Goal: Task Accomplishment & Management: Manage account settings

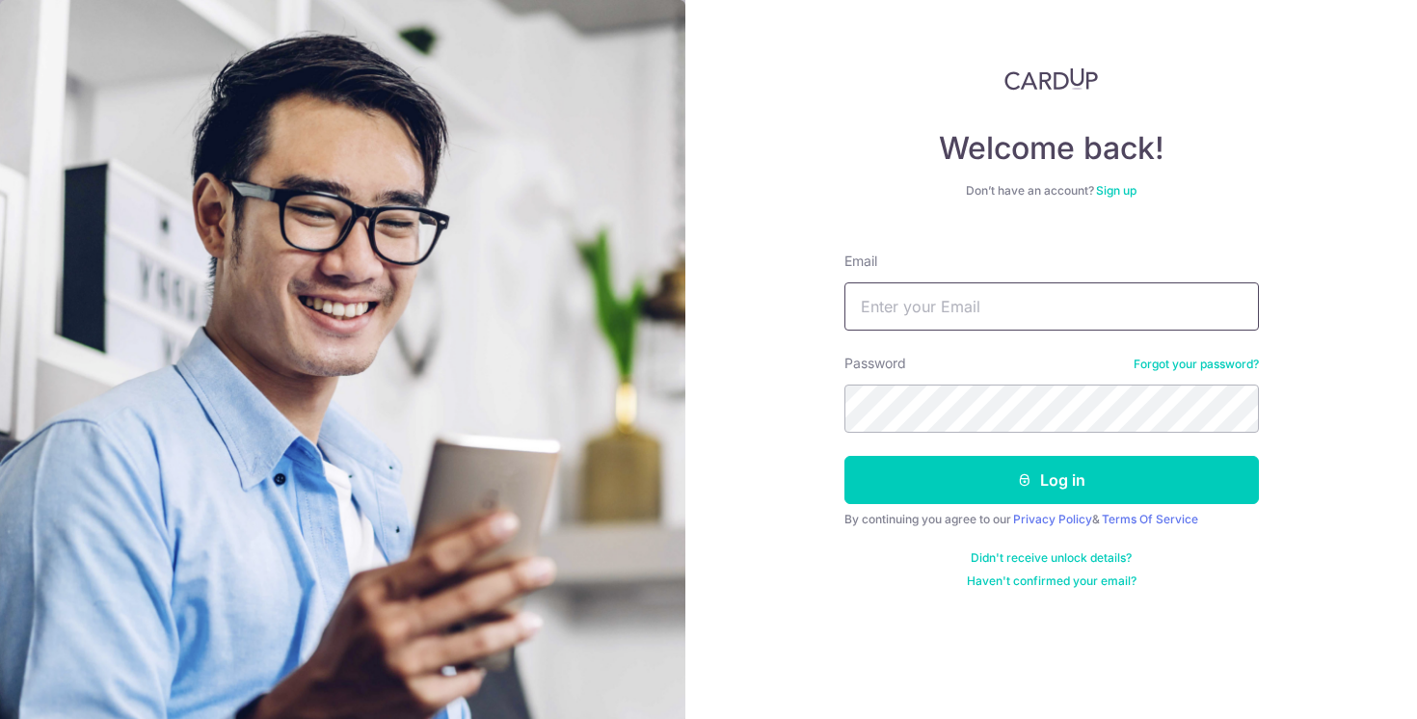
type input "[EMAIL_ADDRESS][DOMAIN_NAME]"
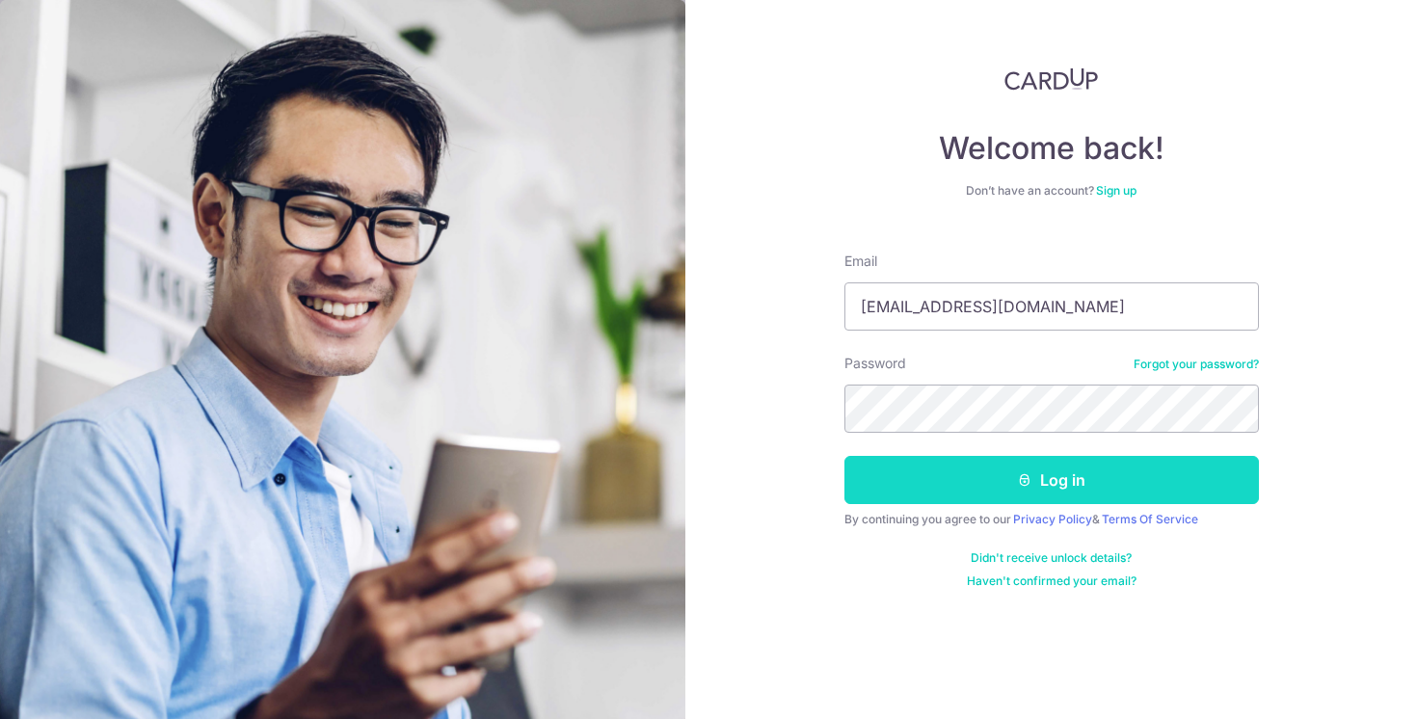
click at [1025, 482] on icon "submit" at bounding box center [1024, 479] width 15 height 15
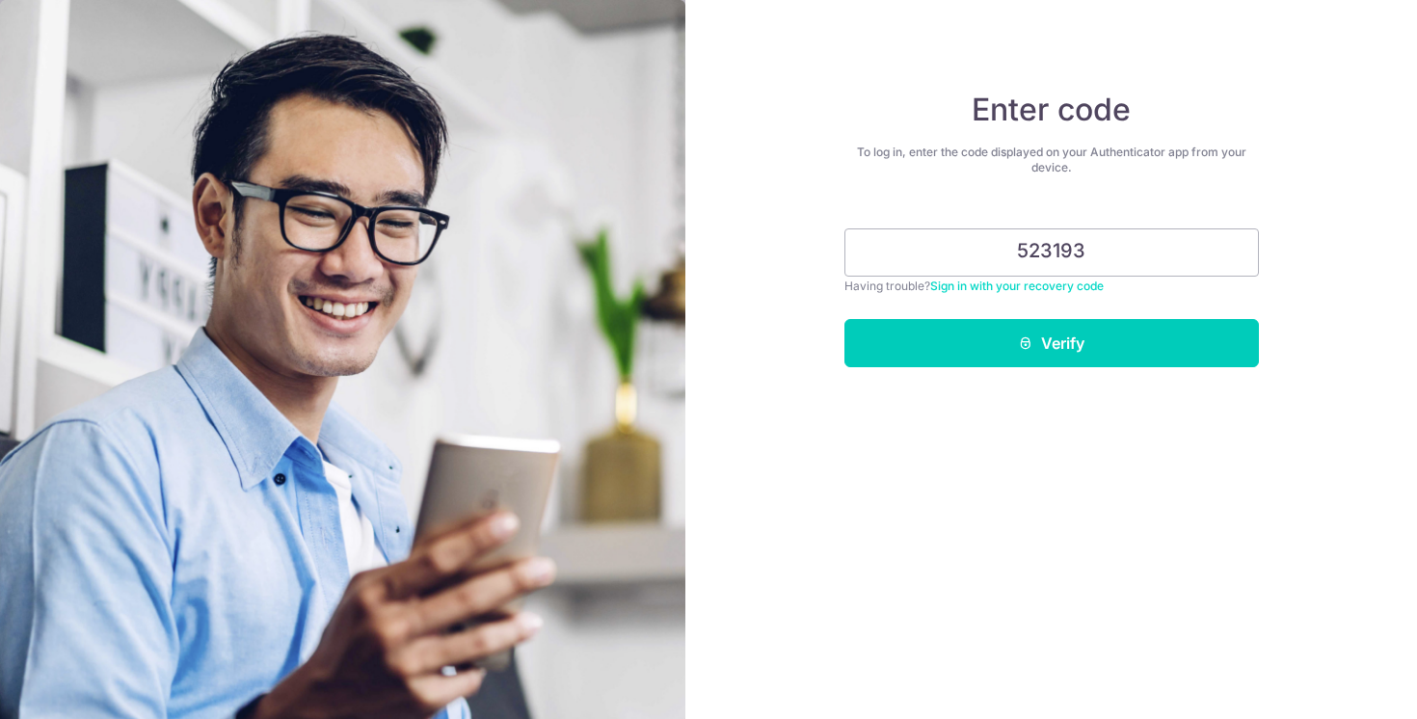
type input "523193"
click at [844, 319] on button "Verify" at bounding box center [1051, 343] width 414 height 48
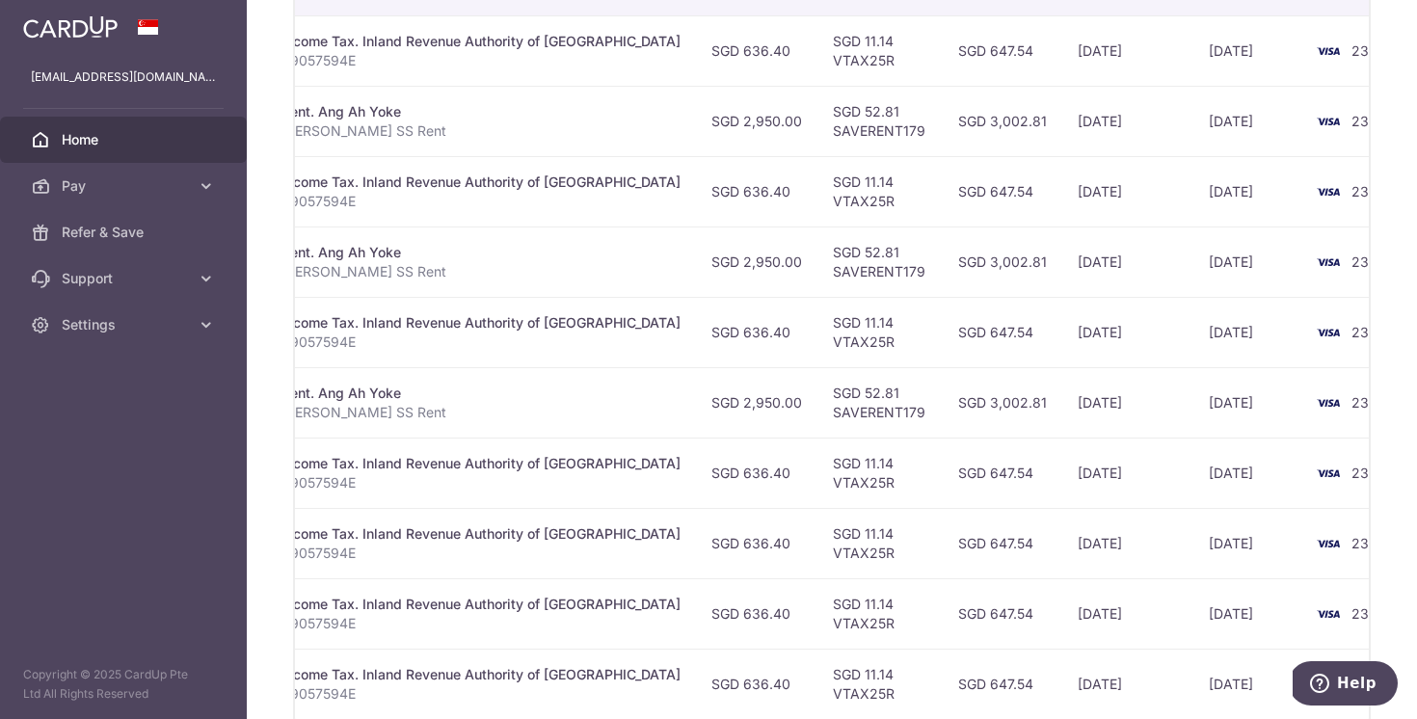
scroll to position [725, 0]
